Goal: Navigation & Orientation: Find specific page/section

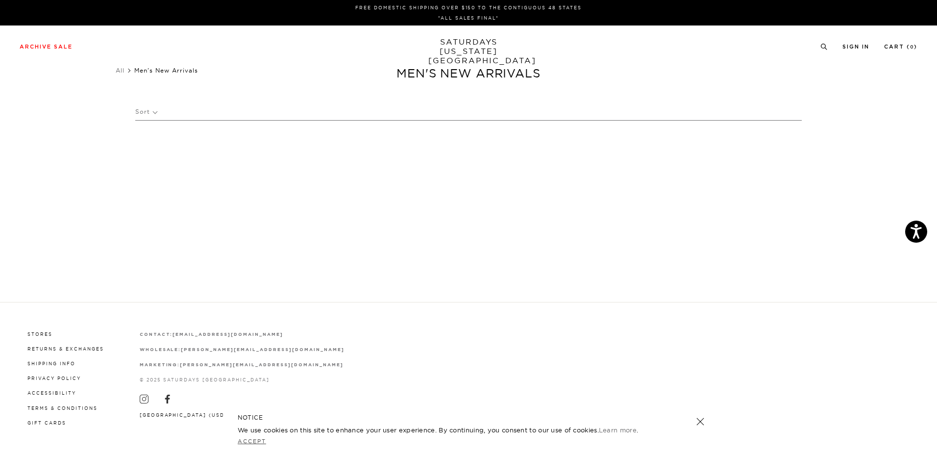
click at [253, 440] on link "Accept" at bounding box center [252, 441] width 28 height 7
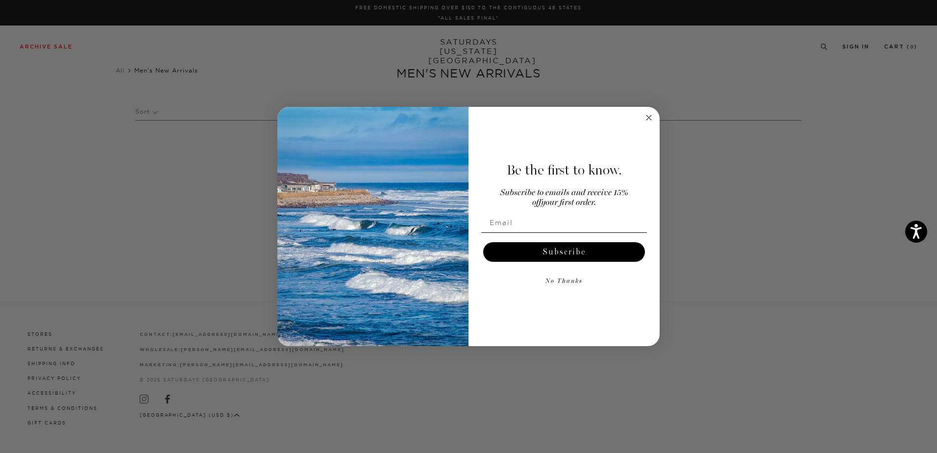
click at [652, 112] on icon "Close dialog" at bounding box center [649, 118] width 12 height 12
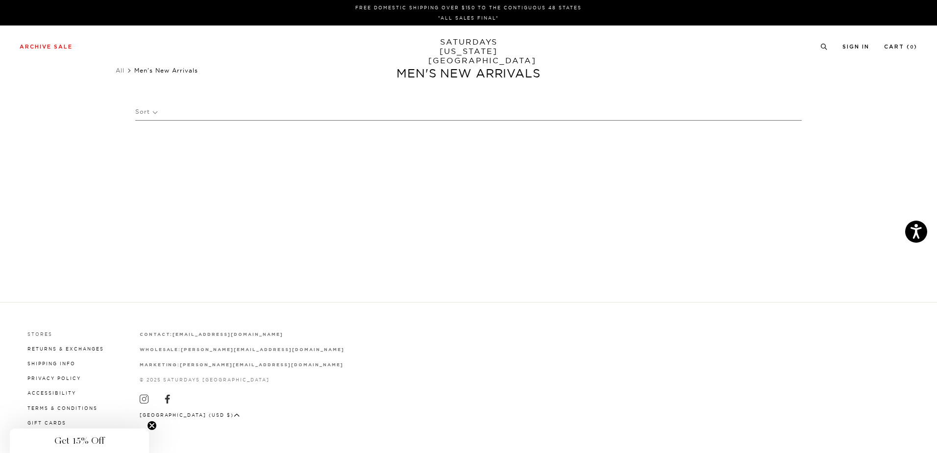
click at [40, 332] on link "Stores" at bounding box center [39, 333] width 25 height 5
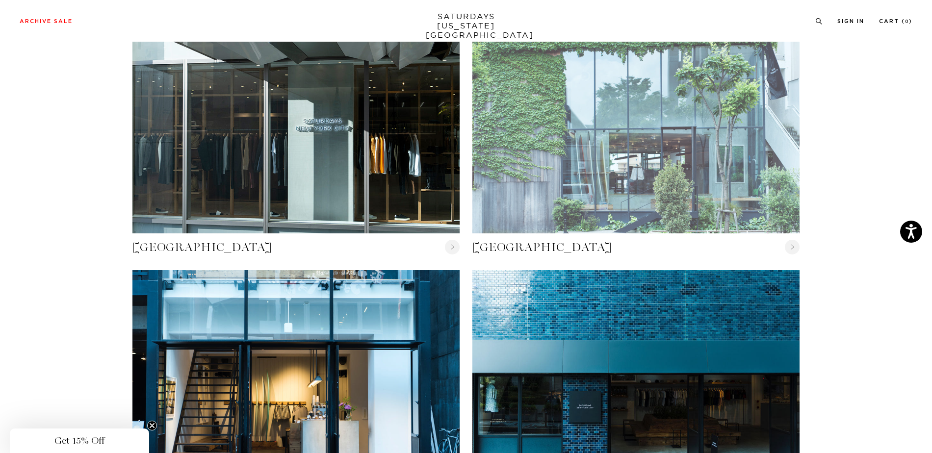
scroll to position [784, 0]
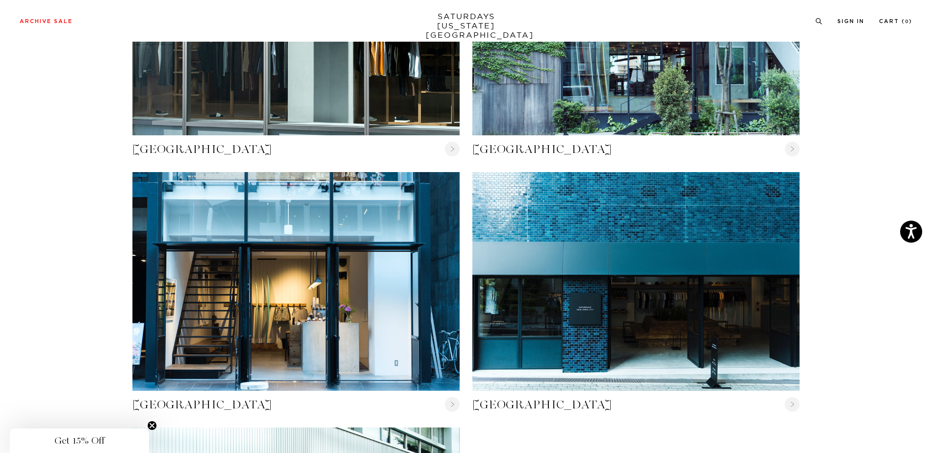
click at [153, 425] on icon "Close teaser" at bounding box center [152, 426] width 4 height 4
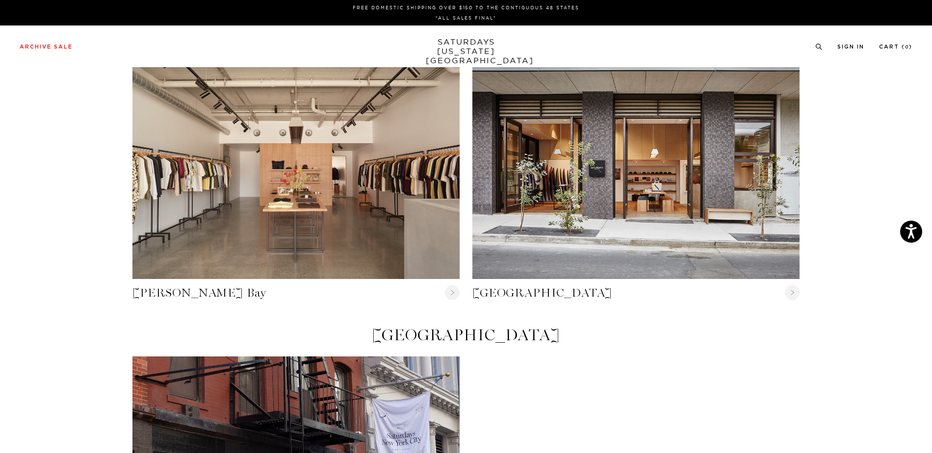
scroll to position [0, 0]
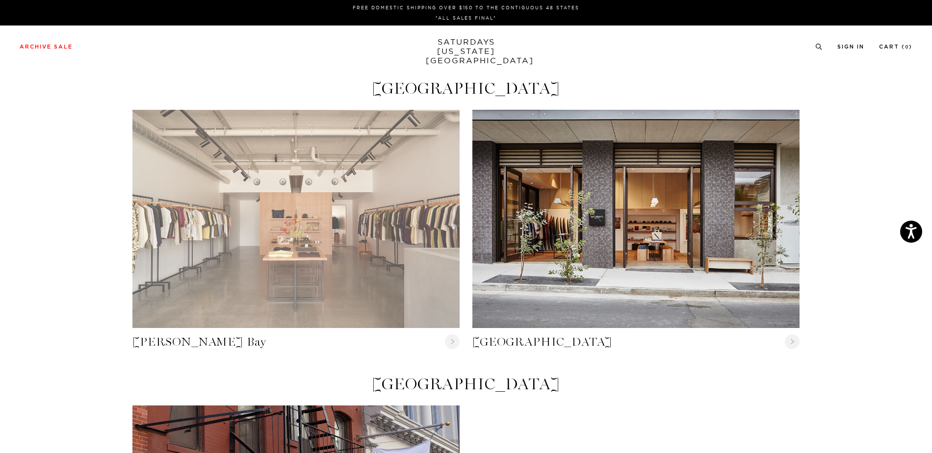
click at [346, 197] on link "Byron Bay" at bounding box center [295, 219] width 327 height 218
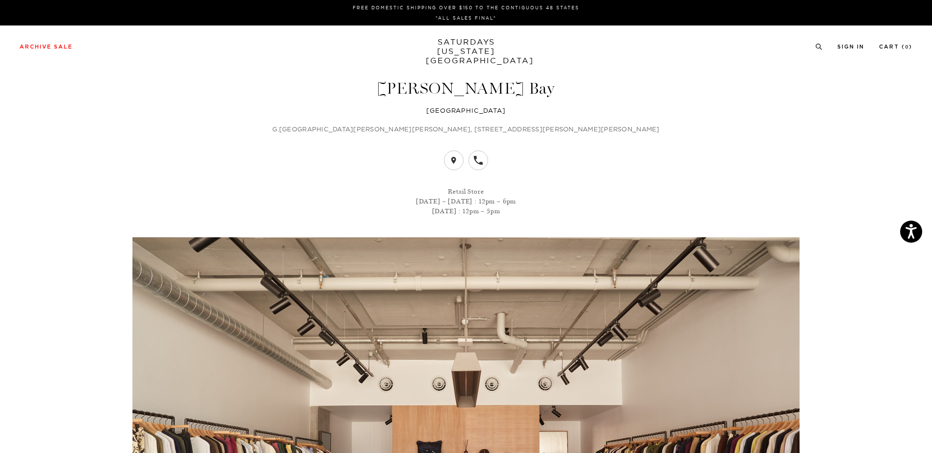
click at [481, 155] on link at bounding box center [478, 161] width 20 height 20
click at [530, 64] on div "Archive Sale Men's Tees Shirts Shorts Swim Knitwear Pants Sweats Women's" at bounding box center [466, 46] width 932 height 42
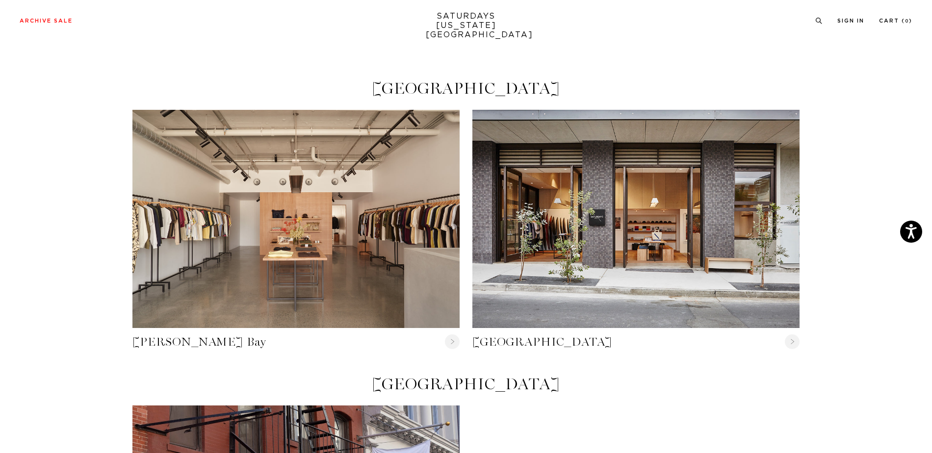
scroll to position [147, 0]
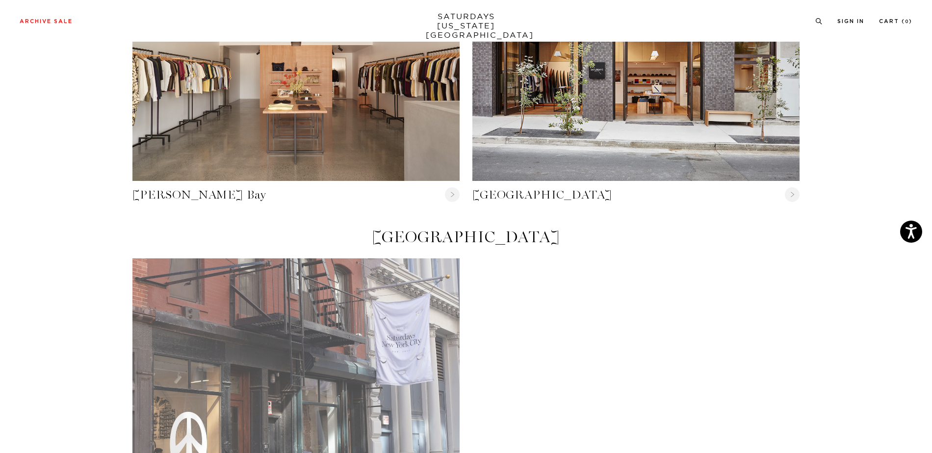
click at [381, 342] on link "Crosby Street" at bounding box center [295, 367] width 327 height 218
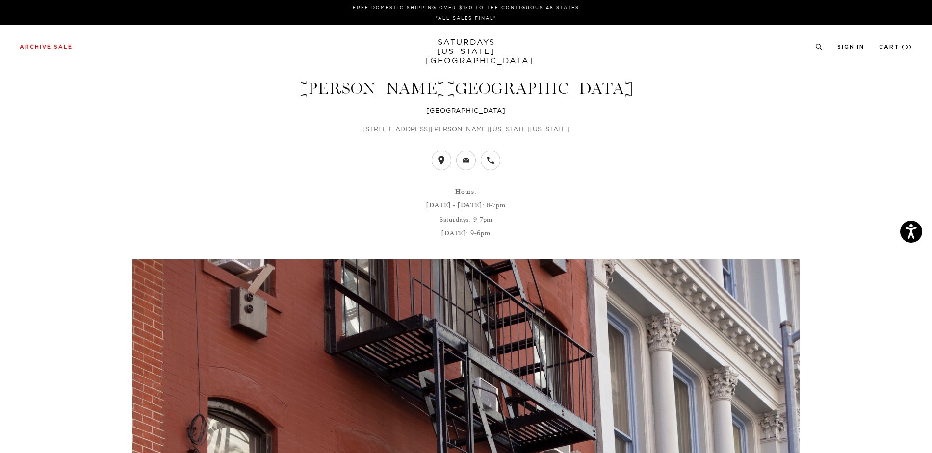
click at [437, 159] on icon at bounding box center [441, 160] width 9 height 9
